Goal: Information Seeking & Learning: Learn about a topic

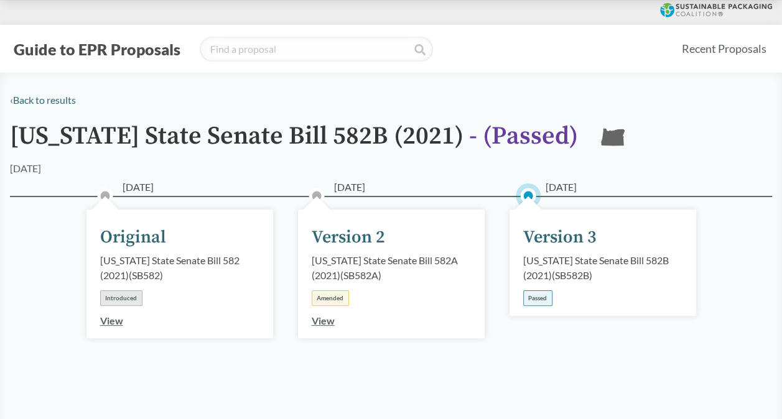
click at [569, 234] on div "Version 3" at bounding box center [559, 238] width 73 height 26
click at [587, 264] on div "[US_STATE] State Senate Bill 582B (2021) ( SB582B )" at bounding box center [602, 268] width 159 height 30
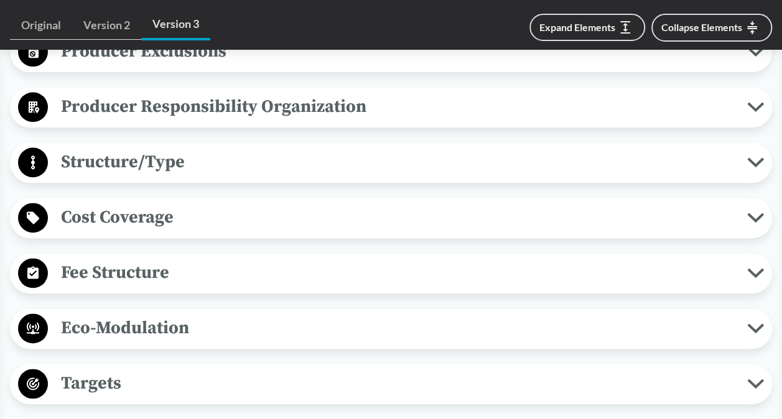
scroll to position [809, 0]
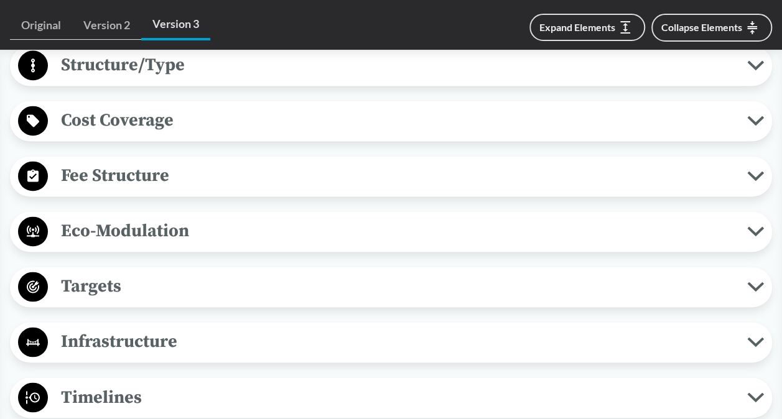
click at [184, 394] on span "Timelines" at bounding box center [397, 397] width 699 height 28
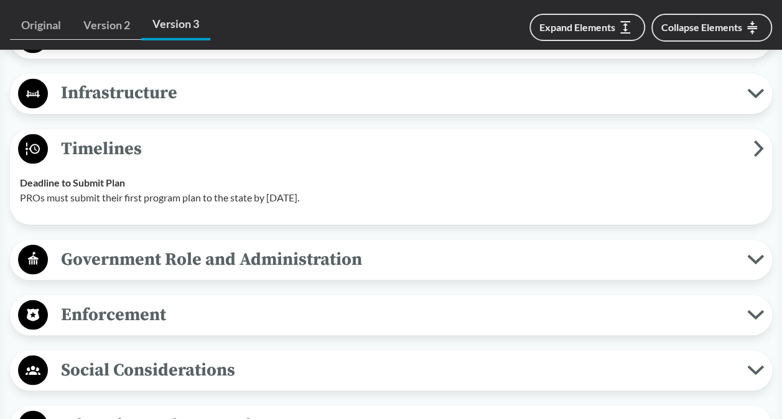
click at [241, 314] on span "Enforcement" at bounding box center [397, 314] width 699 height 28
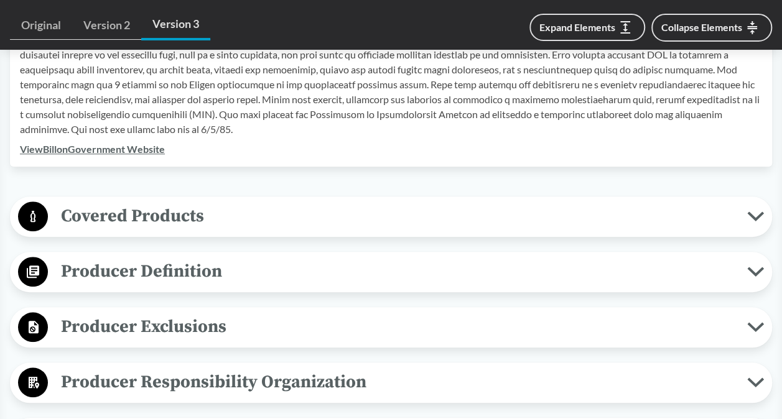
scroll to position [435, 0]
click at [245, 226] on span "Covered Products" at bounding box center [397, 217] width 699 height 28
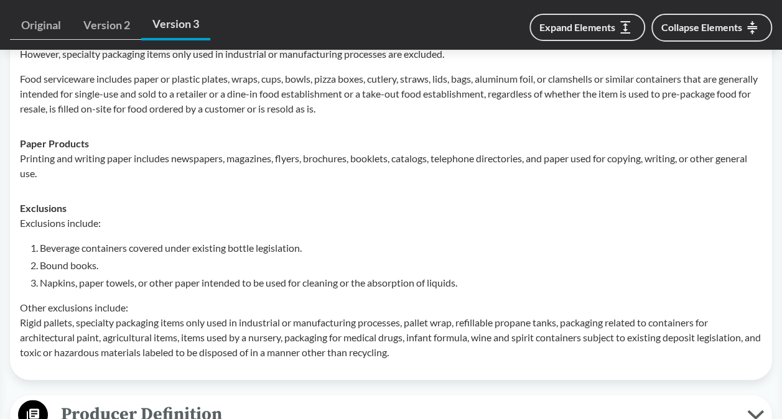
scroll to position [746, 0]
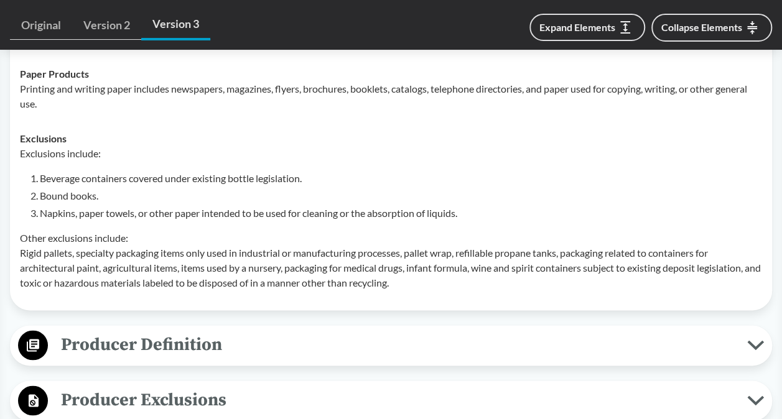
click at [258, 338] on span "Producer Definition" at bounding box center [397, 345] width 699 height 28
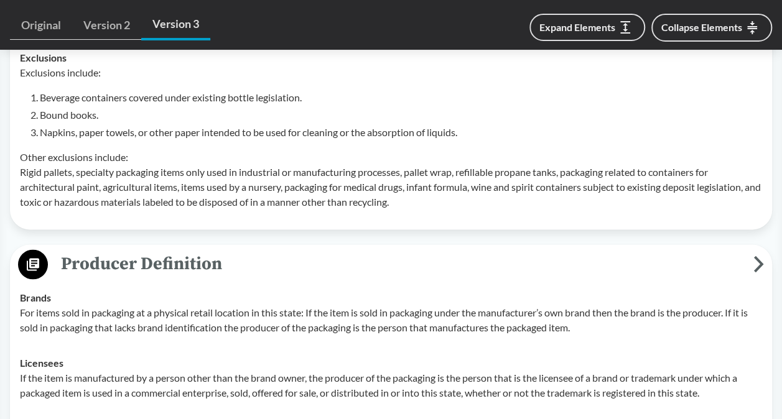
scroll to position [1057, 0]
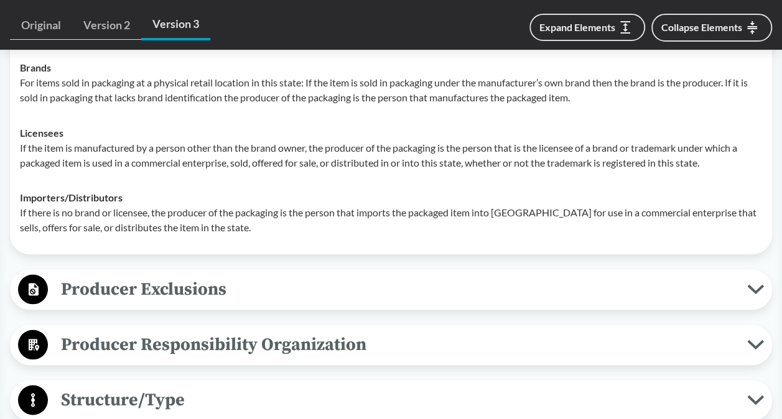
click at [209, 286] on span "Producer Exclusions" at bounding box center [397, 289] width 699 height 28
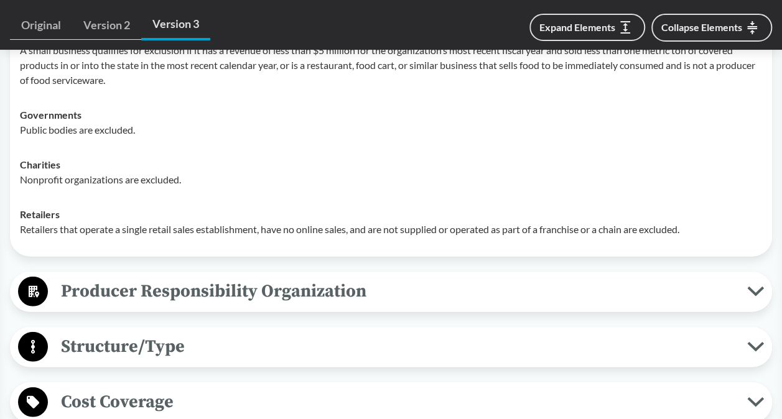
scroll to position [1368, 0]
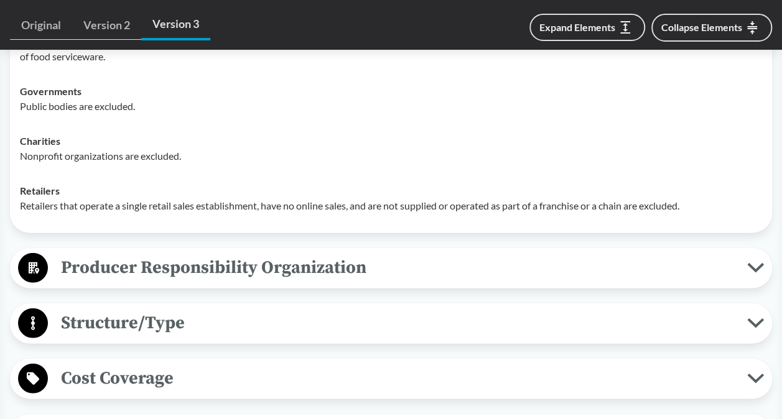
click at [377, 323] on span "Structure/Type" at bounding box center [397, 323] width 699 height 28
